Goal: Transaction & Acquisition: Purchase product/service

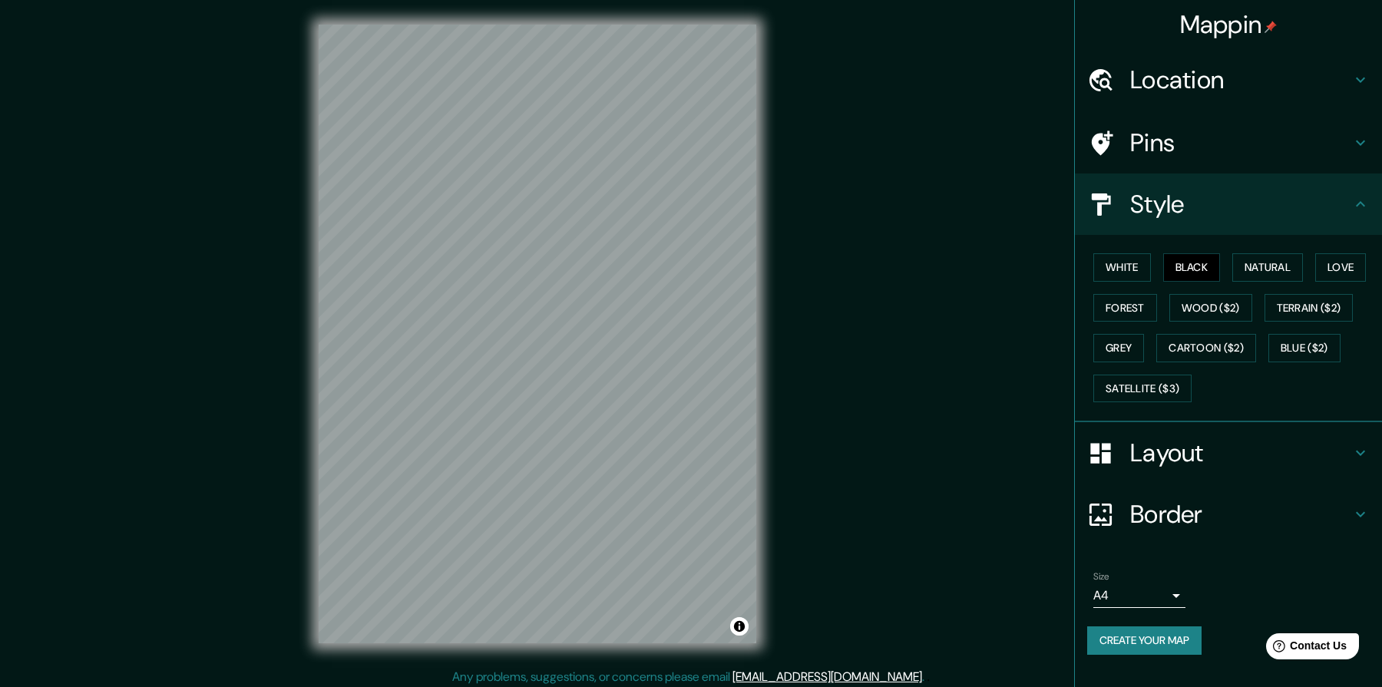
click at [1195, 86] on h4 "Location" at bounding box center [1240, 80] width 221 height 31
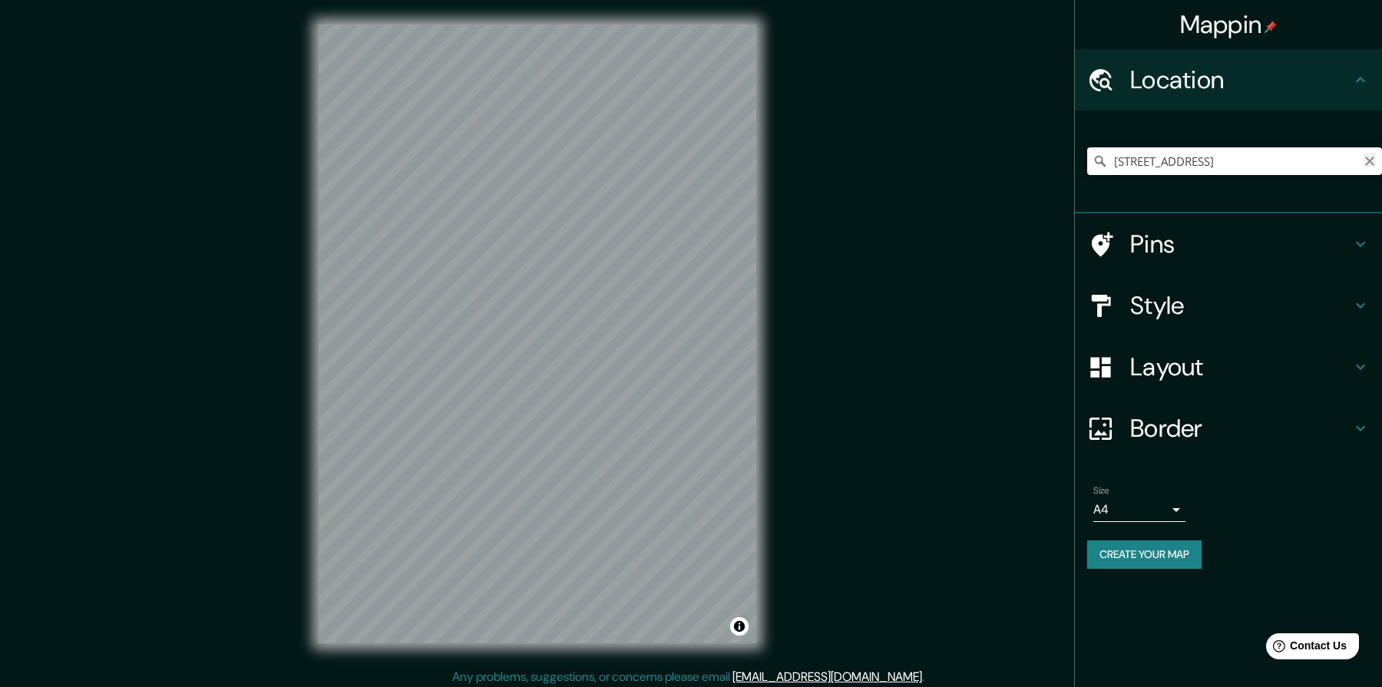
click at [1373, 158] on icon "Clear" at bounding box center [1369, 161] width 9 height 9
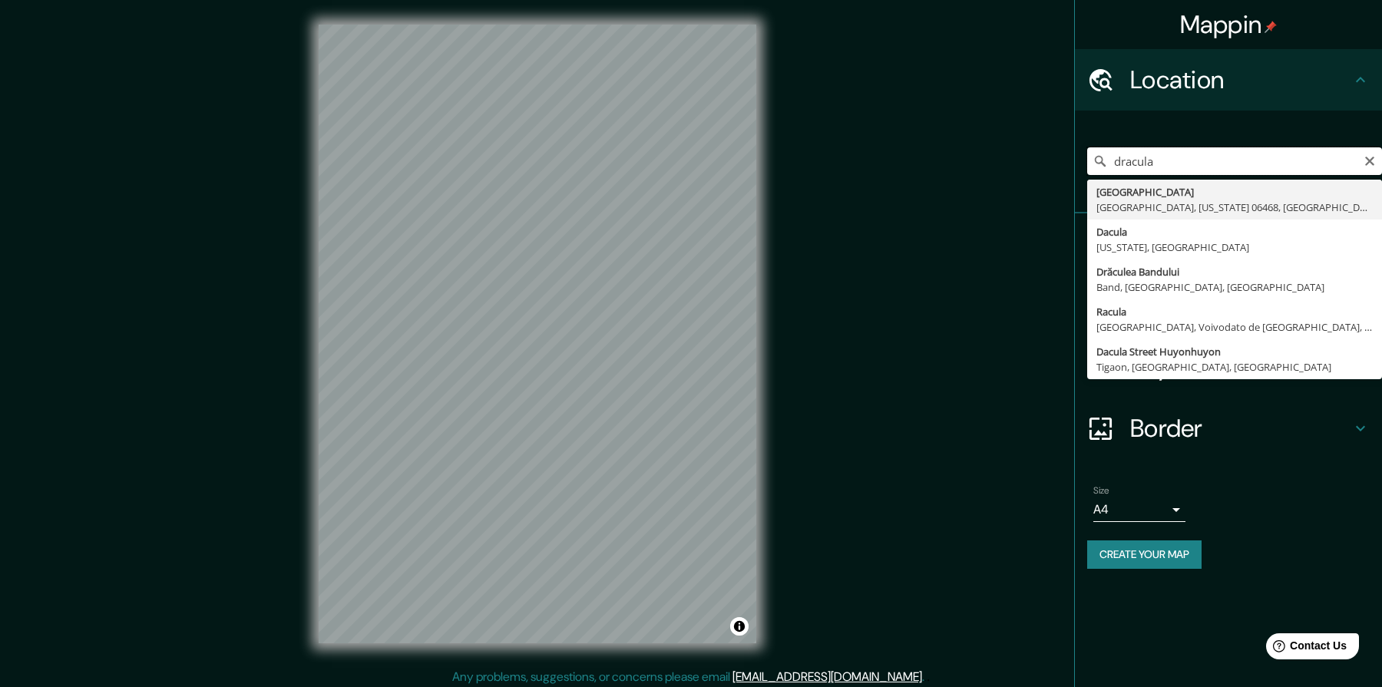
drag, startPoint x: 1175, startPoint y: 167, endPoint x: 1079, endPoint y: 144, distance: 98.5
click at [1084, 144] on div "dracula [GEOGRAPHIC_DATA][US_STATE], [GEOGRAPHIC_DATA] [GEOGRAPHIC_DATA] [US_ST…" at bounding box center [1228, 162] width 307 height 103
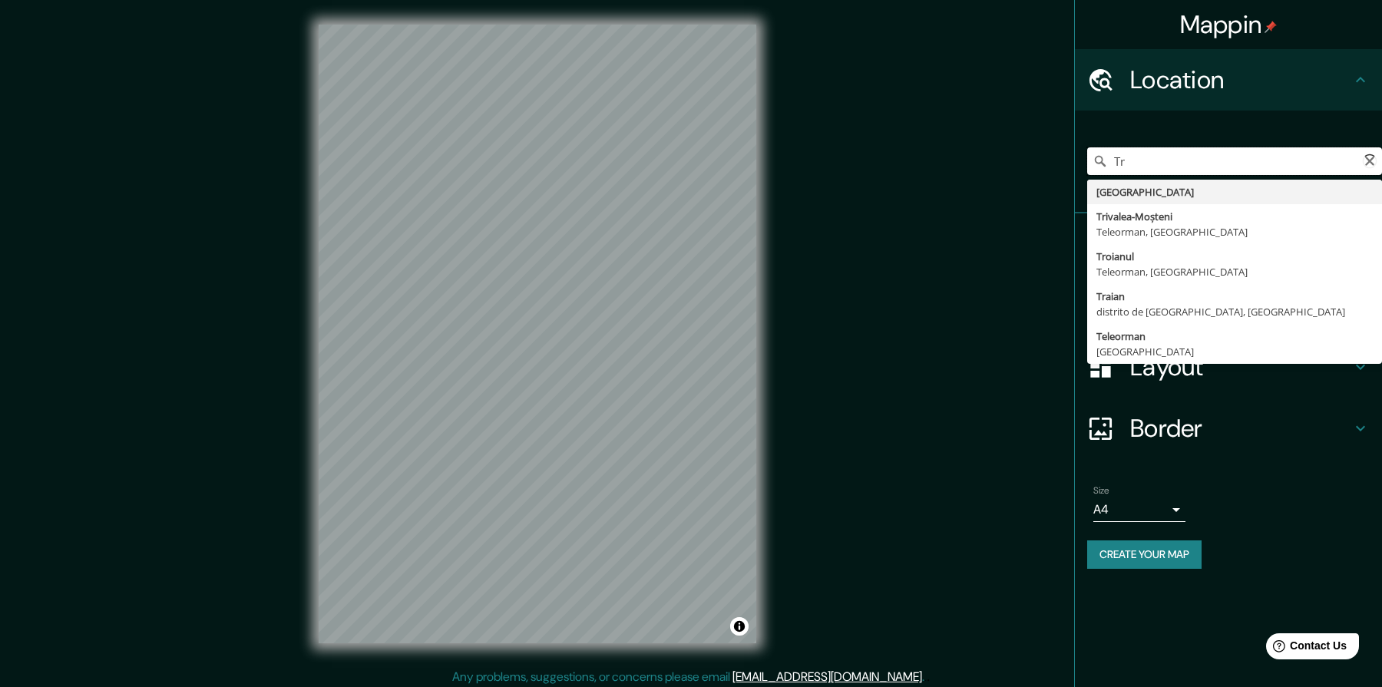
type input "T"
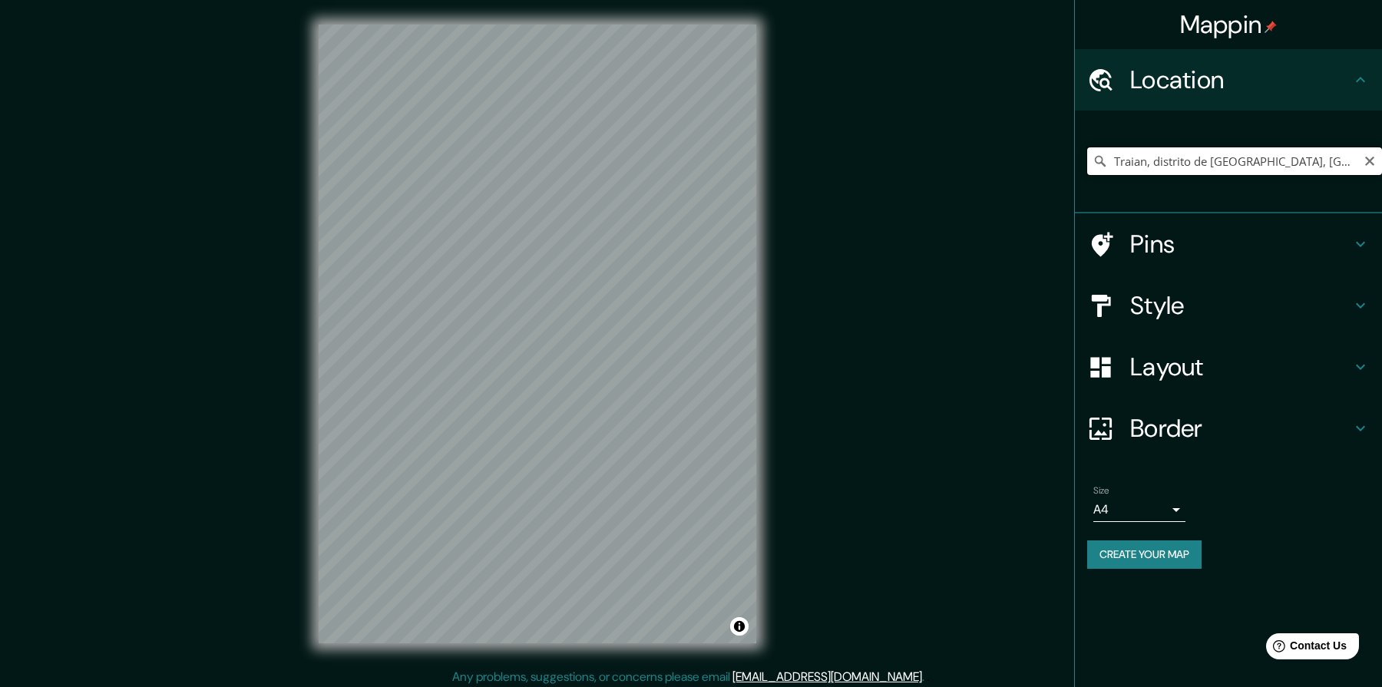
click at [1305, 165] on input "Traian, distrito de [GEOGRAPHIC_DATA], [GEOGRAPHIC_DATA]" at bounding box center [1234, 161] width 295 height 28
type input "Traian, distrito de [GEOGRAPHIC_DATA], [GEOGRAPHIC_DATA]"
click at [1369, 162] on icon "Clear" at bounding box center [1369, 161] width 9 height 9
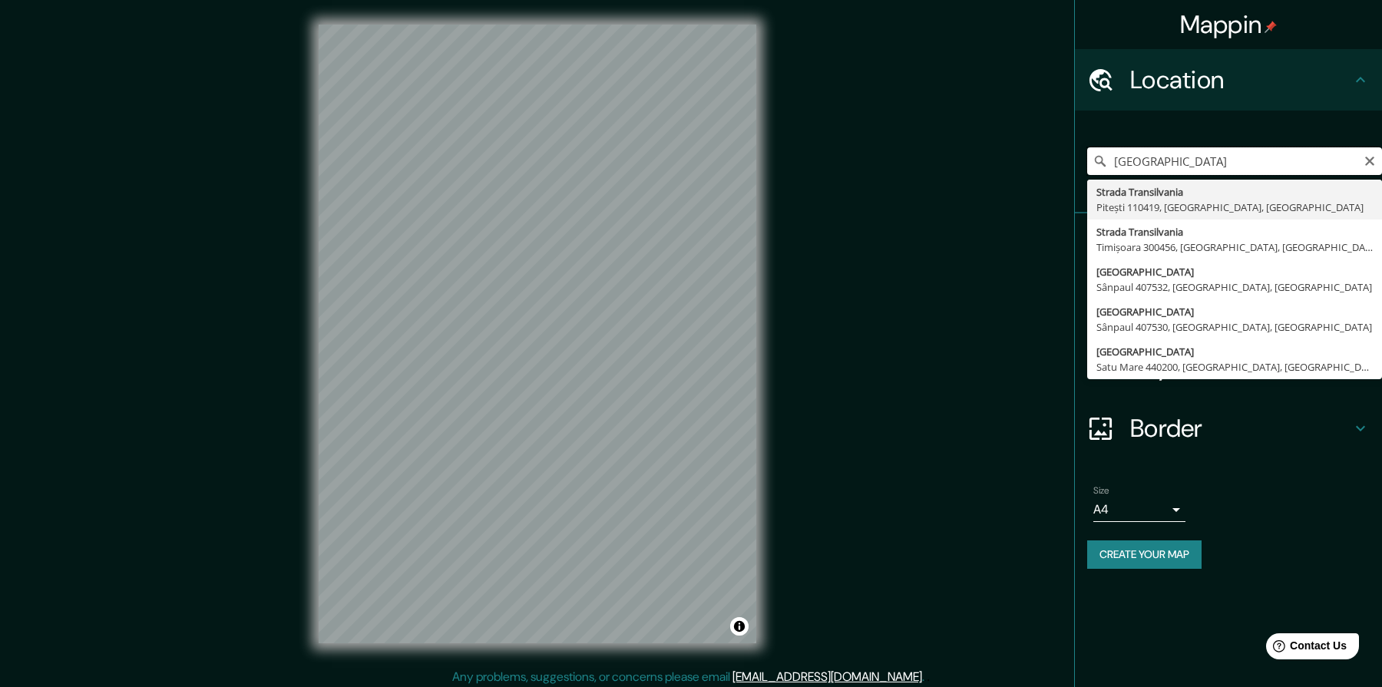
drag, startPoint x: 1199, startPoint y: 159, endPoint x: 1047, endPoint y: 127, distance: 155.4
click at [1048, 127] on div "Mappin Location [GEOGRAPHIC_DATA] [GEOGRAPHIC_DATA], [GEOGRAPHIC_DATA], [GEOGRA…" at bounding box center [691, 346] width 1382 height 693
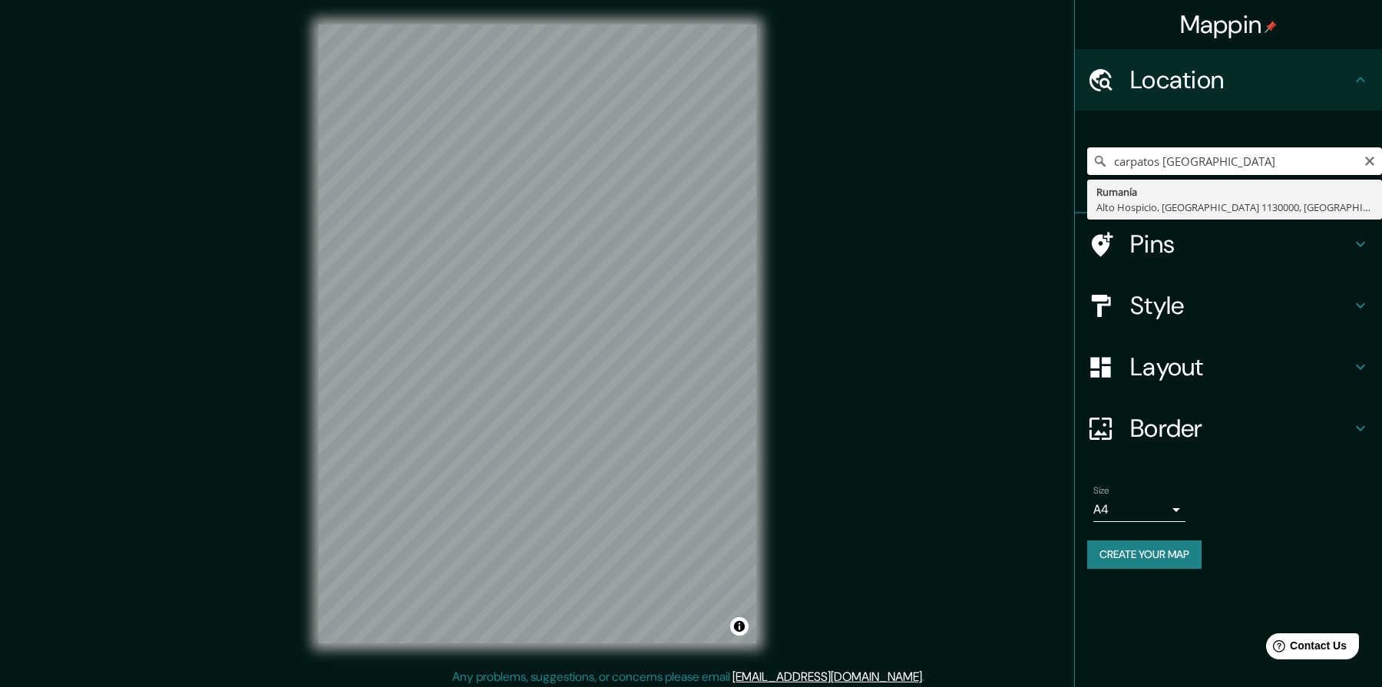
drag, startPoint x: 1234, startPoint y: 166, endPoint x: 886, endPoint y: 98, distance: 354.5
click at [886, 98] on div "Mappin Location carpatos [GEOGRAPHIC_DATA] [GEOGRAPHIC_DATA] [GEOGRAPHIC_DATA],…" at bounding box center [691, 346] width 1382 height 693
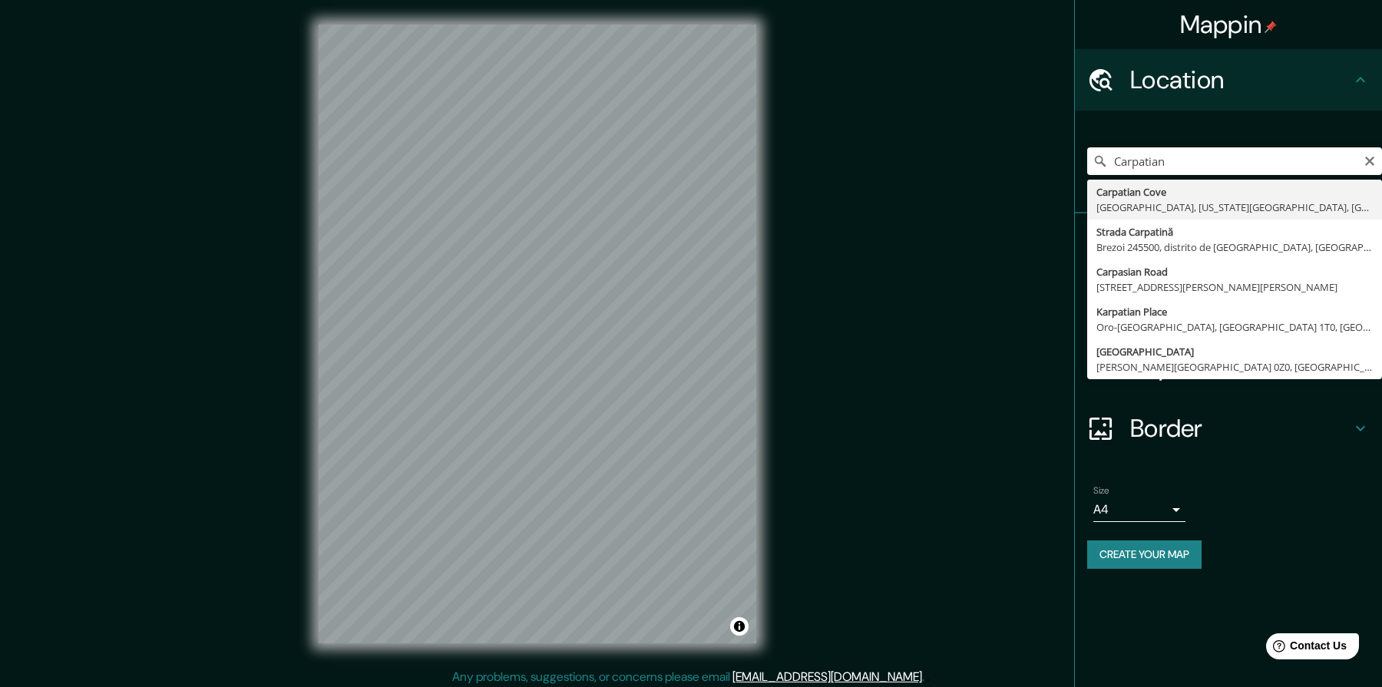
type input "Strada Carpatină, Brezoi 245500, distrito de [GEOGRAPHIC_DATA], [GEOGRAPHIC_DAT…"
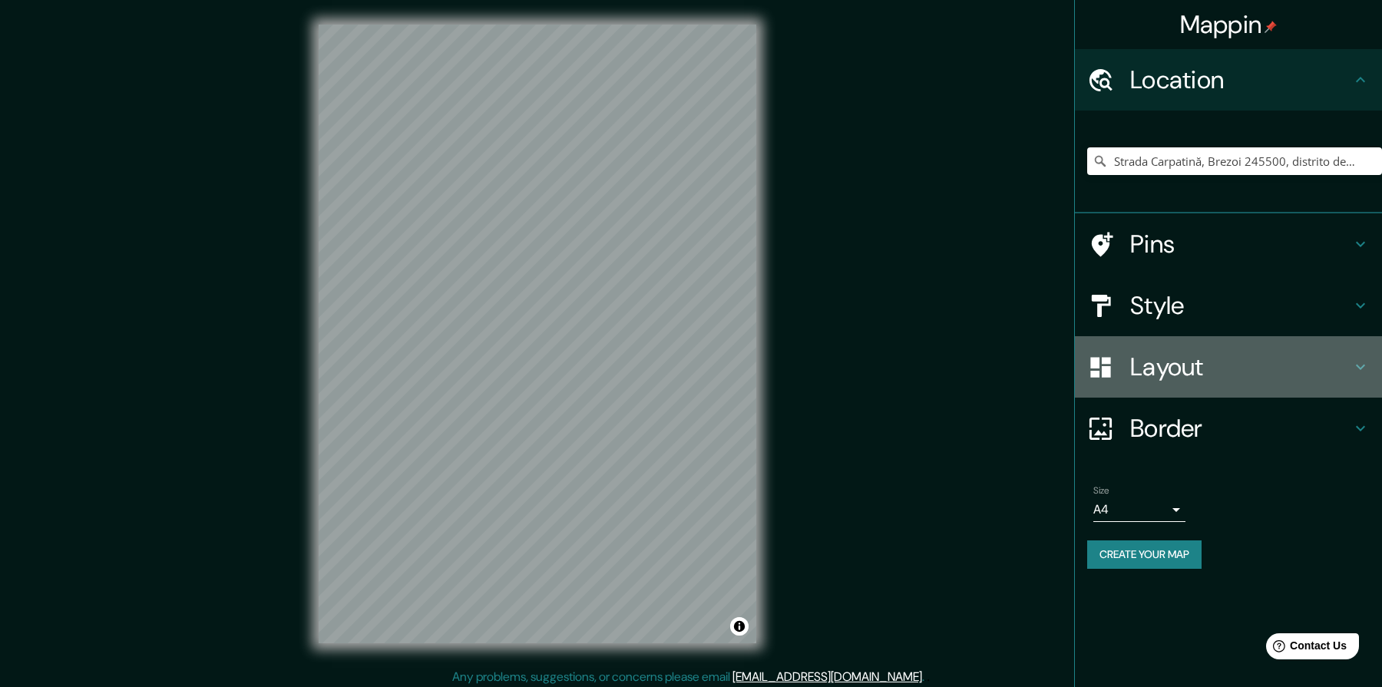
click at [1277, 366] on h4 "Layout" at bounding box center [1240, 367] width 221 height 31
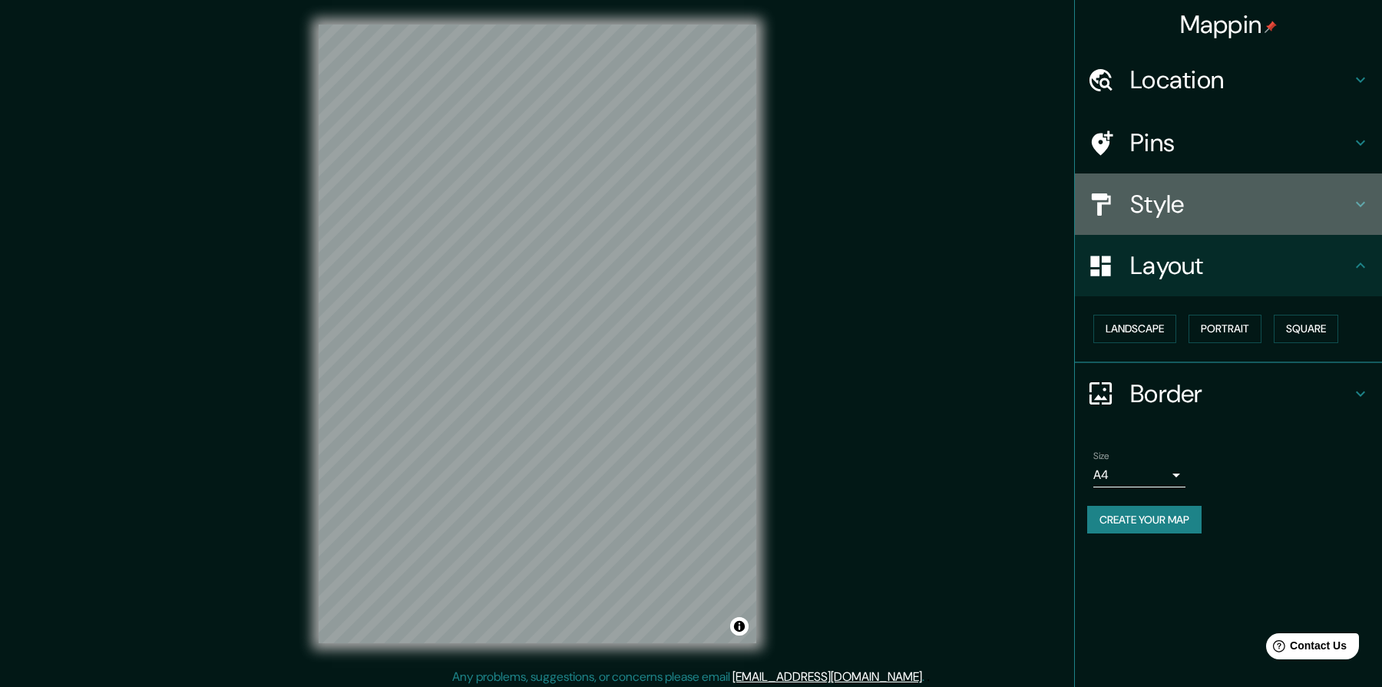
click at [1279, 195] on h4 "Style" at bounding box center [1240, 204] width 221 height 31
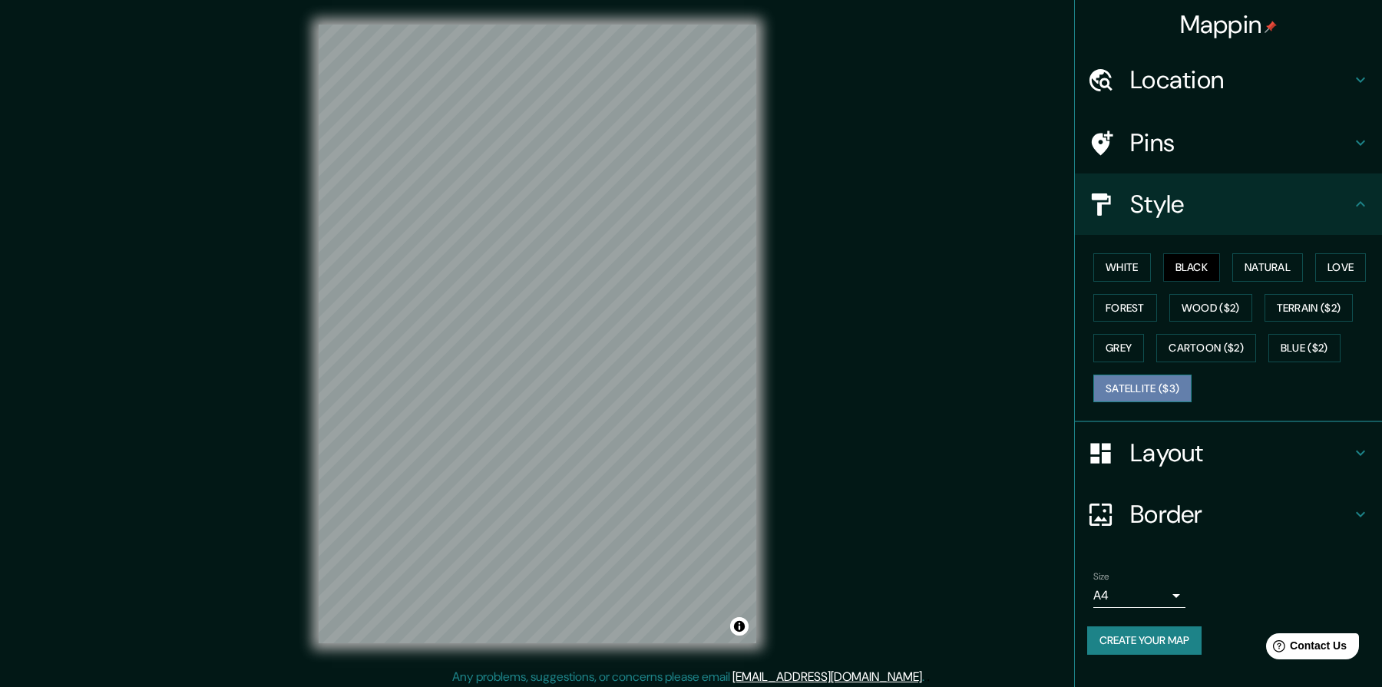
click at [1167, 389] on button "Satellite ($3)" at bounding box center [1143, 389] width 98 height 28
click at [1129, 263] on button "White" at bounding box center [1123, 267] width 58 height 28
click at [782, 237] on div "Mappin Location [GEOGRAPHIC_DATA], Brezoi 245500, [GEOGRAPHIC_DATA], [GEOGRAPHI…" at bounding box center [691, 346] width 1382 height 693
